Goal: Transaction & Acquisition: Purchase product/service

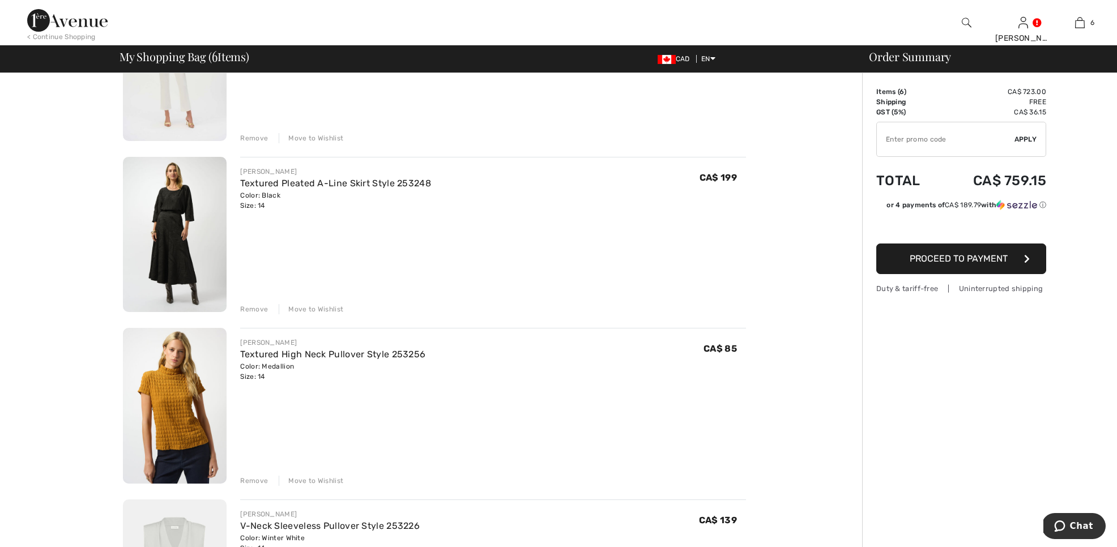
scroll to position [182, 0]
click at [220, 254] on img at bounding box center [175, 233] width 104 height 156
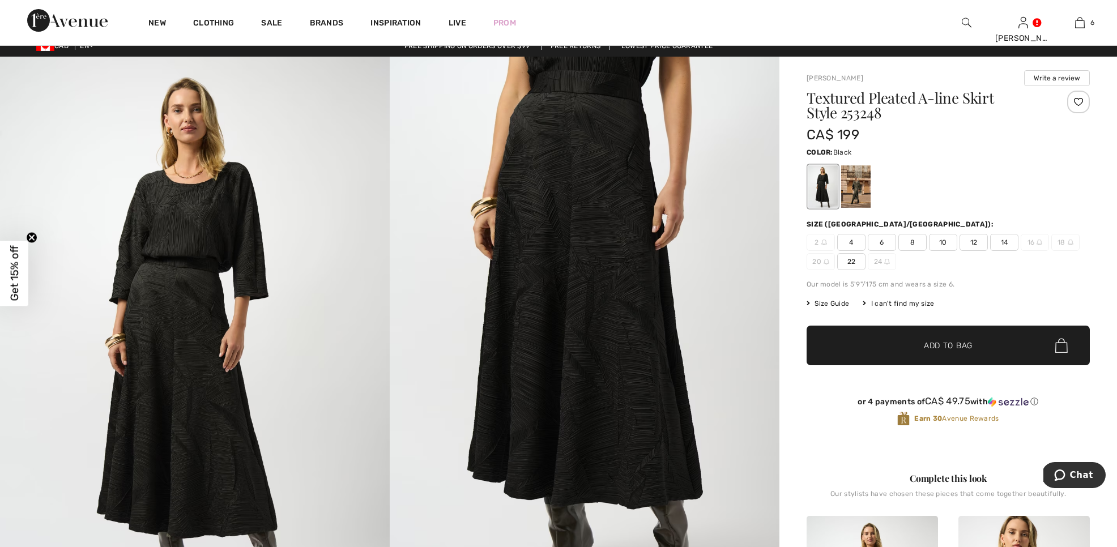
scroll to position [9, 0]
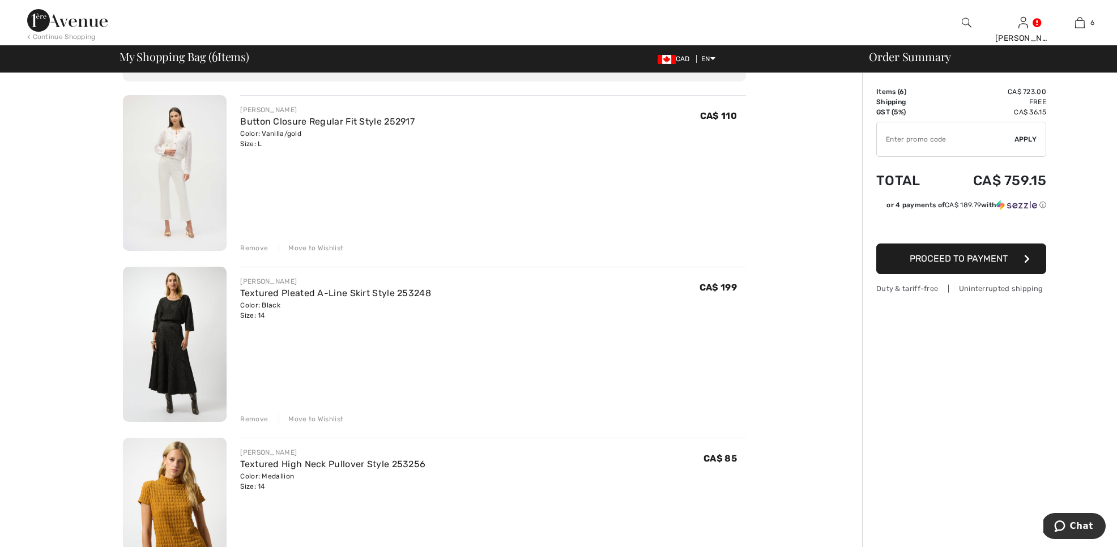
scroll to position [70, 0]
click at [934, 265] on button "Proceed to Payment" at bounding box center [962, 259] width 170 height 31
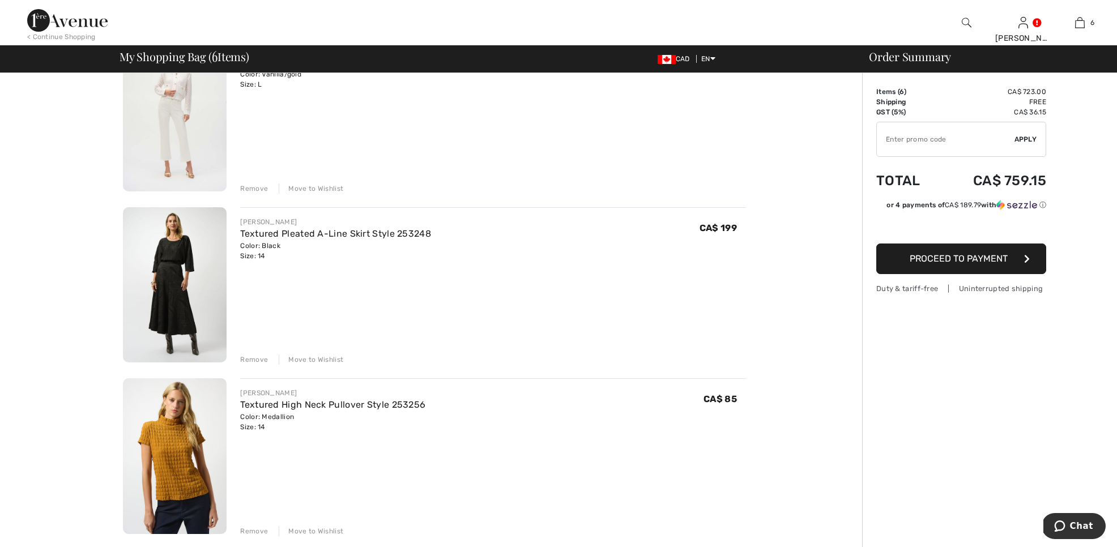
scroll to position [131, 0]
click at [154, 139] on img at bounding box center [175, 113] width 104 height 156
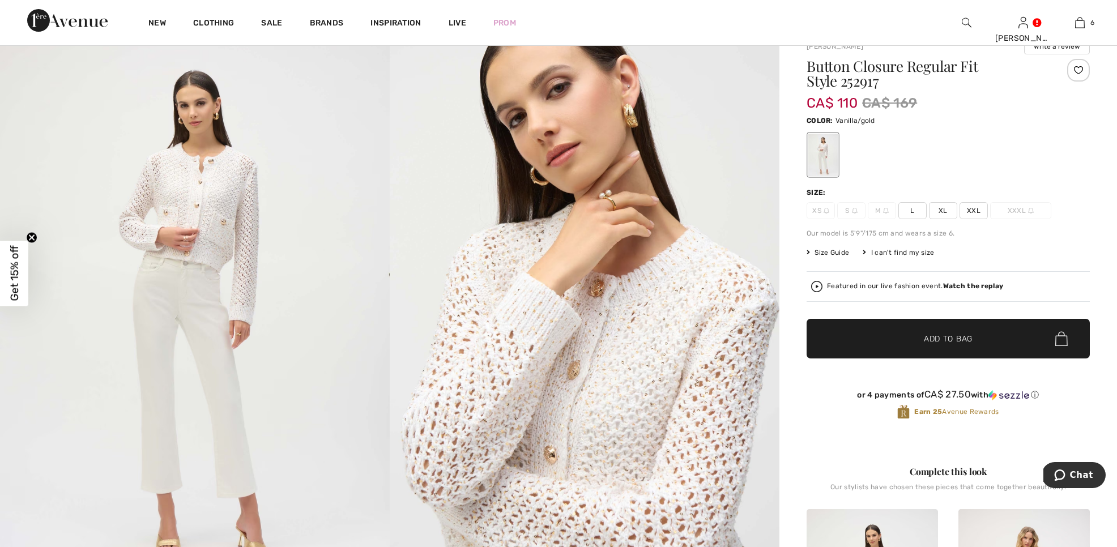
scroll to position [50, 0]
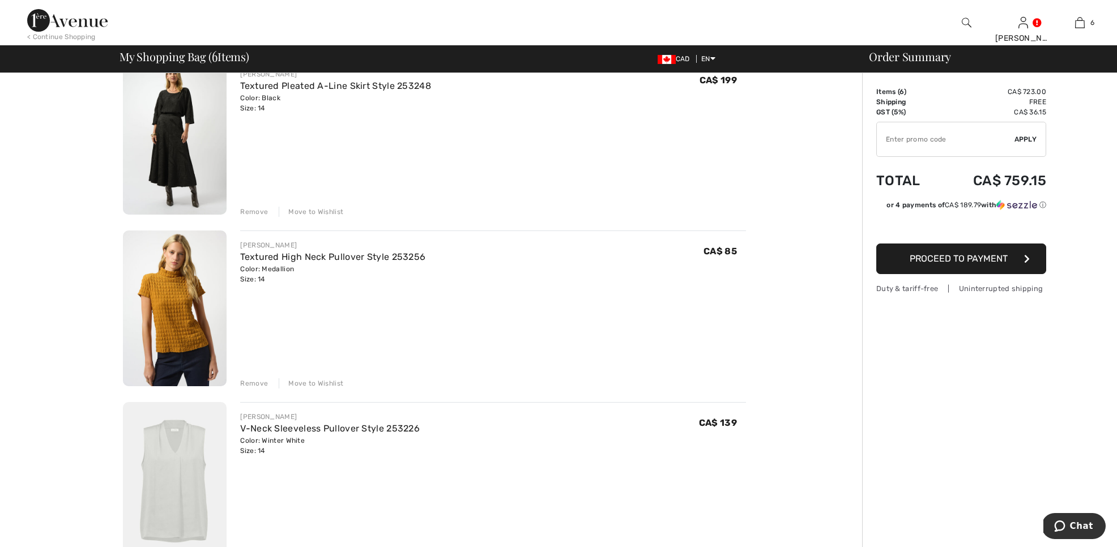
scroll to position [280, 0]
click at [182, 324] on img at bounding box center [175, 307] width 104 height 156
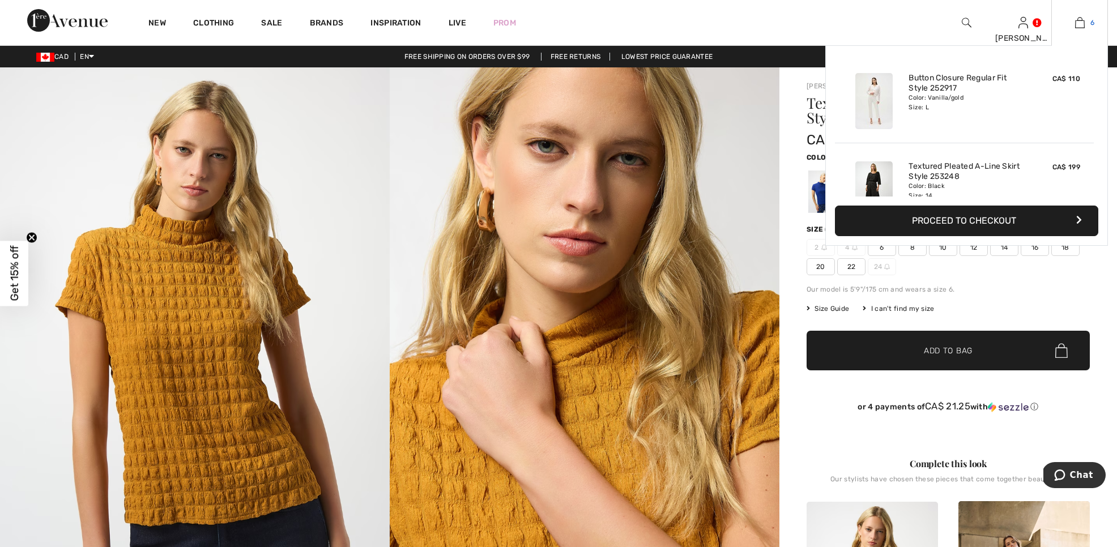
click at [1075, 20] on img at bounding box center [1080, 23] width 10 height 14
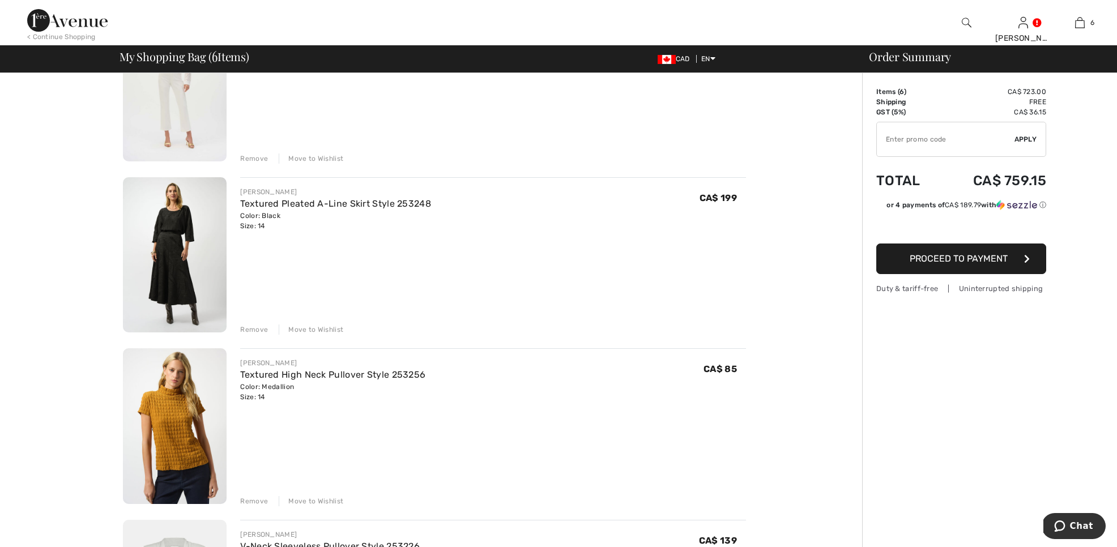
scroll to position [168, 0]
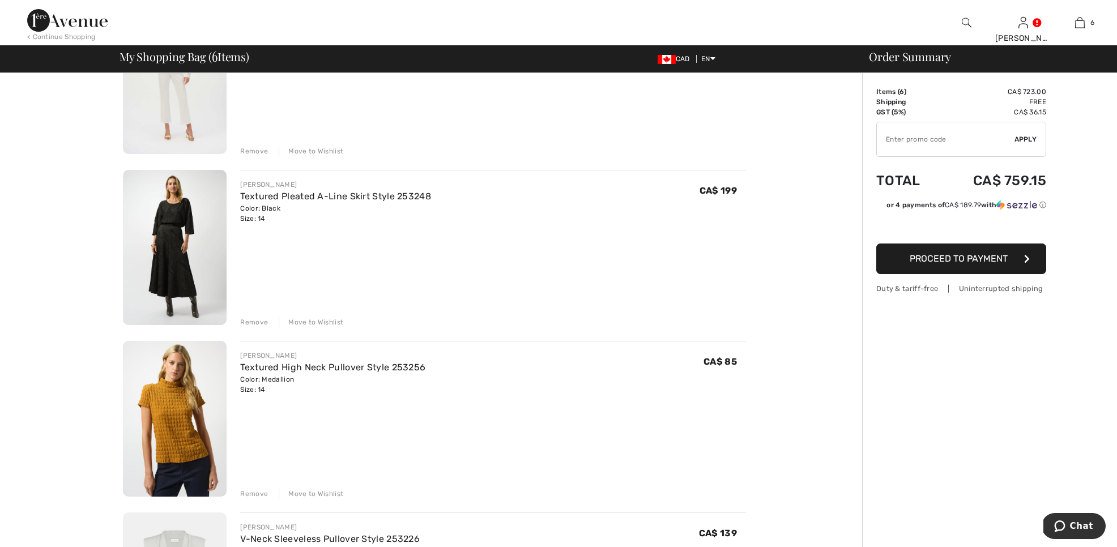
click at [161, 250] on img at bounding box center [175, 248] width 104 height 156
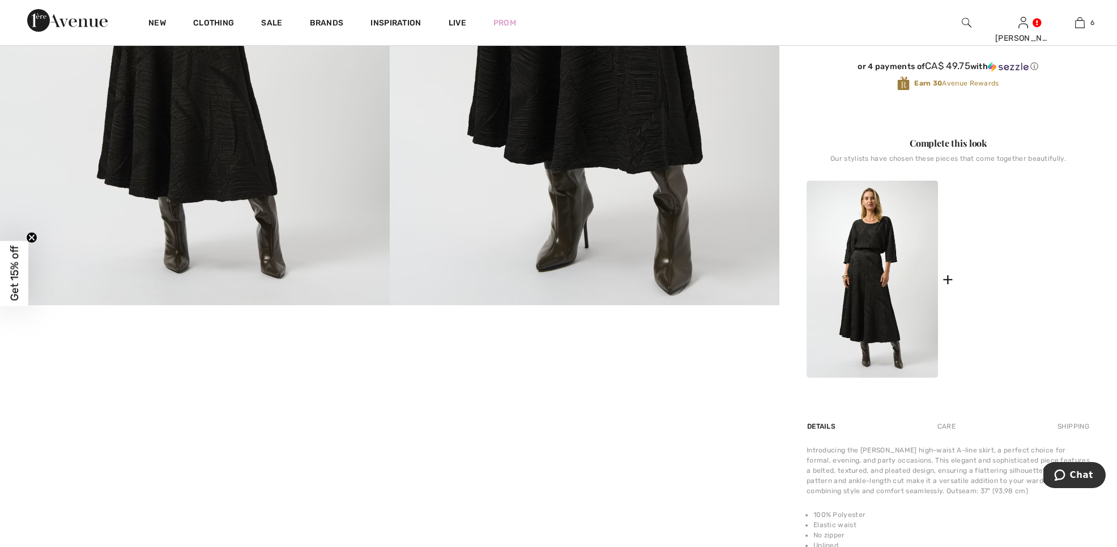
scroll to position [360, 0]
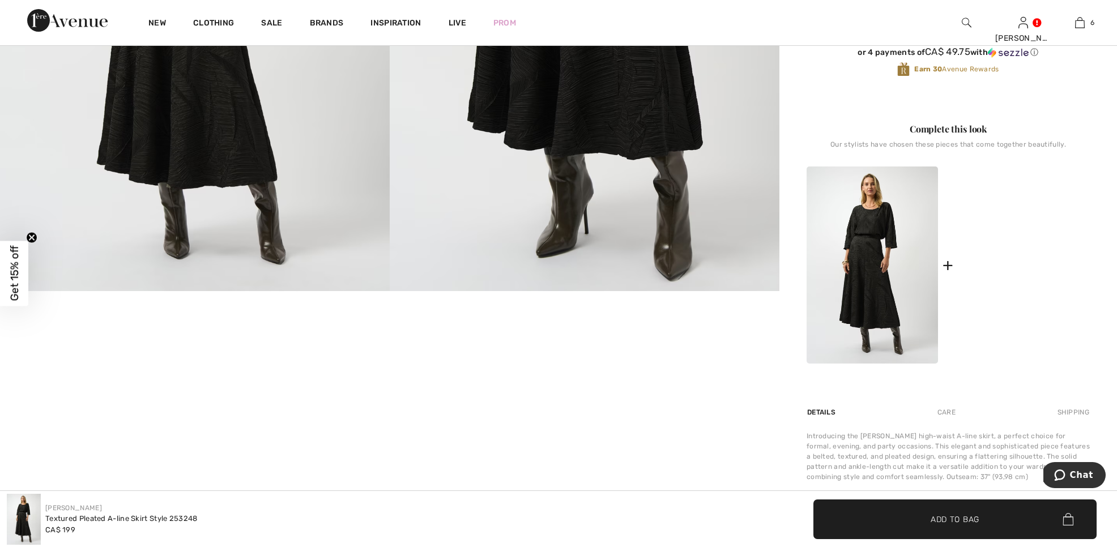
click at [1030, 276] on img at bounding box center [1024, 265] width 131 height 197
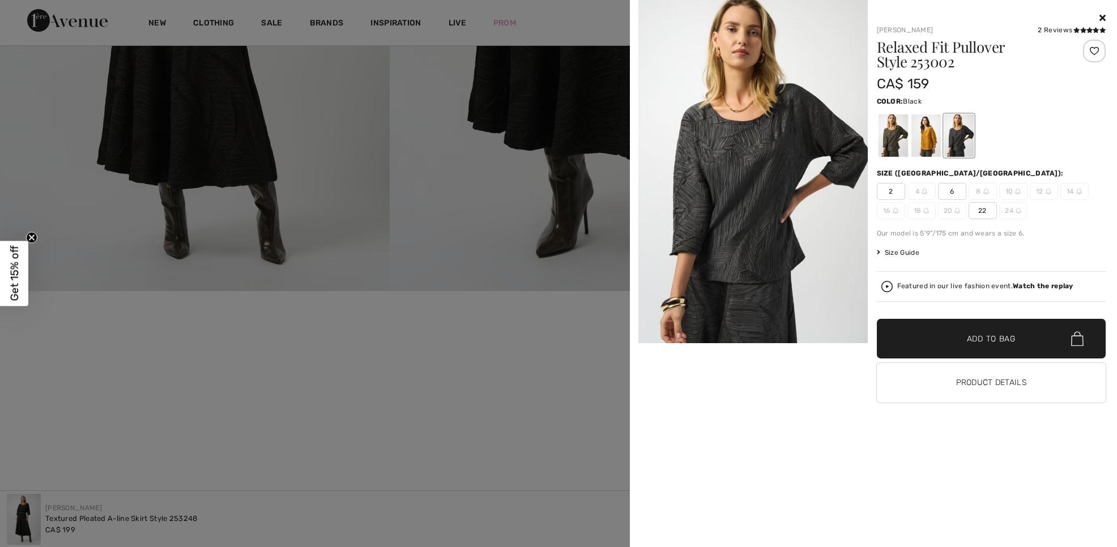
click at [1018, 287] on strong "Watch the replay" at bounding box center [1043, 286] width 61 height 8
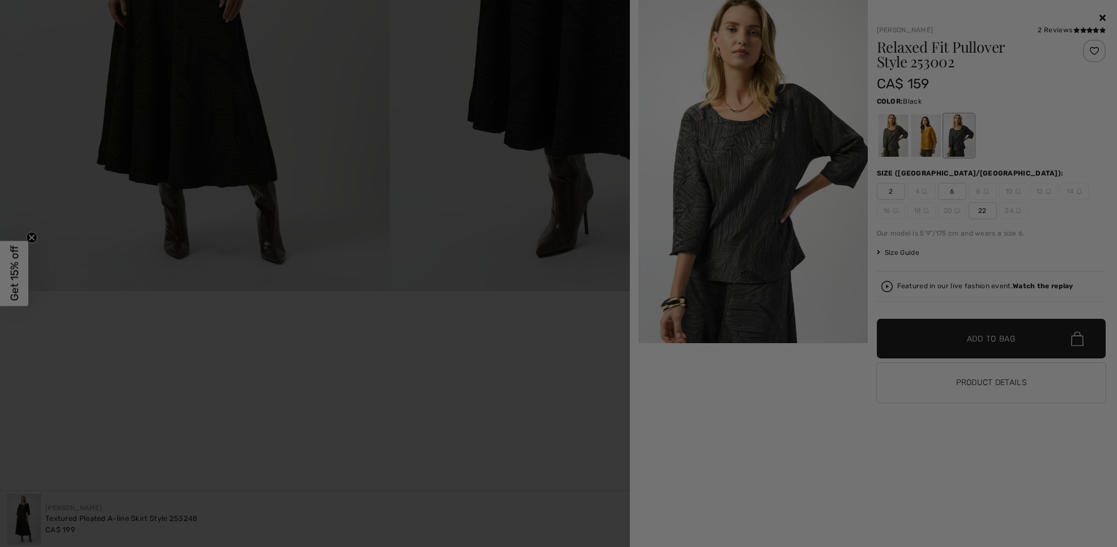
scroll to position [0, 0]
